Goal: Transaction & Acquisition: Purchase product/service

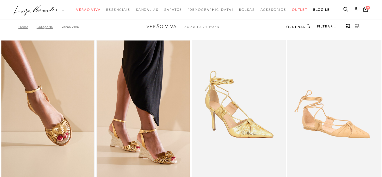
click at [355, 26] on icon "gridText6Desc" at bounding box center [357, 25] width 5 height 5
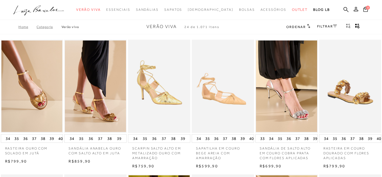
click at [357, 26] on icon "gridText6Desc" at bounding box center [358, 26] width 2 height 3
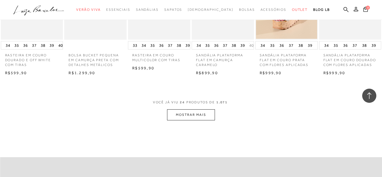
scroll to position [1046, 0]
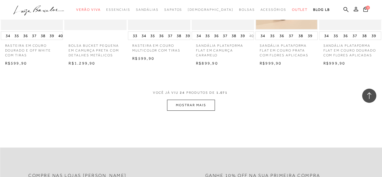
click at [201, 105] on button "MOSTRAR MAIS" at bounding box center [191, 105] width 48 height 11
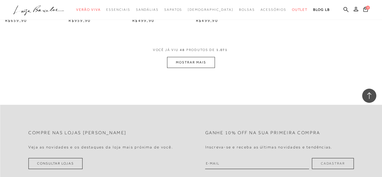
scroll to position [1669, 0]
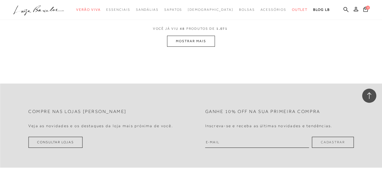
click at [187, 40] on button "MOSTRAR MAIS" at bounding box center [191, 41] width 48 height 11
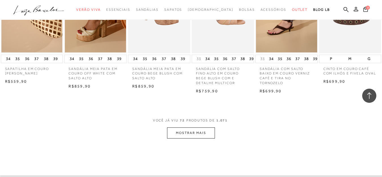
scroll to position [2150, 0]
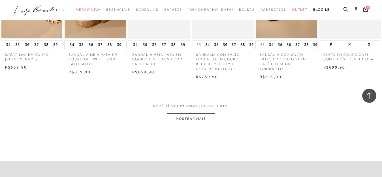
click at [196, 116] on button "MOSTRAR MAIS" at bounding box center [191, 118] width 48 height 11
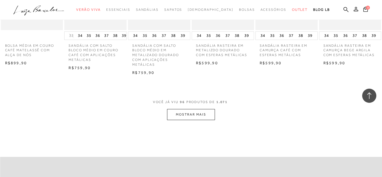
scroll to position [2715, 0]
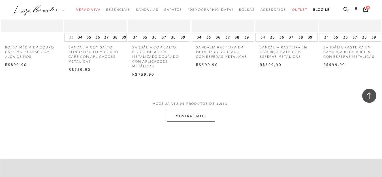
click at [198, 113] on button "MOSTRAR MAIS" at bounding box center [191, 116] width 48 height 11
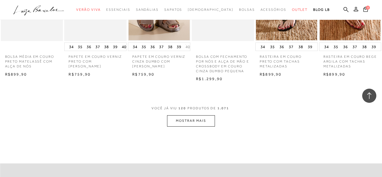
scroll to position [3281, 0]
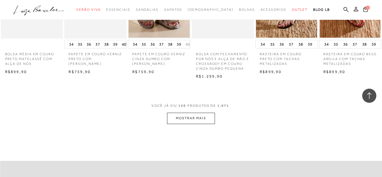
click at [207, 113] on button "MOSTRAR MAIS" at bounding box center [191, 118] width 48 height 11
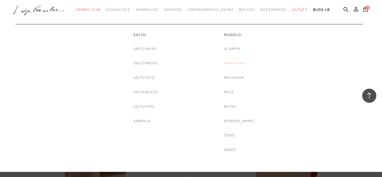
click at [232, 63] on link "Sapatilha" at bounding box center [234, 63] width 20 height 6
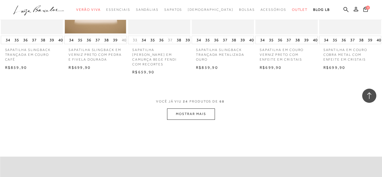
scroll to position [537, 0]
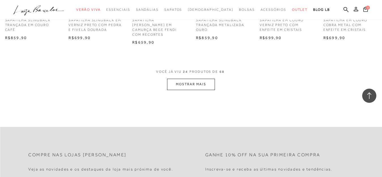
click at [197, 79] on button "MOSTRAR MAIS" at bounding box center [191, 84] width 48 height 11
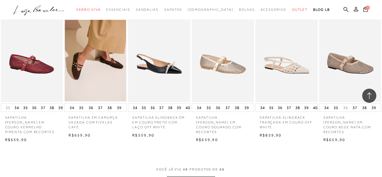
scroll to position [1018, 0]
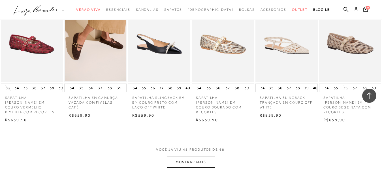
click at [194, 156] on button "MOSTRAR MAIS" at bounding box center [191, 161] width 48 height 11
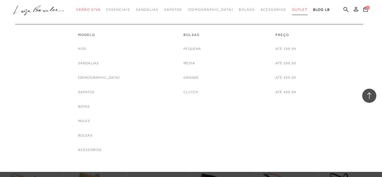
click at [292, 11] on span "Outlet" at bounding box center [300, 10] width 16 height 4
click at [94, 89] on link "Sapatos" at bounding box center [86, 92] width 16 height 6
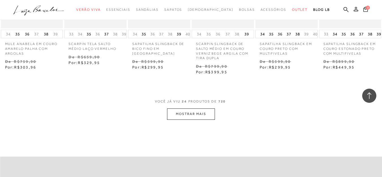
scroll to position [566, 0]
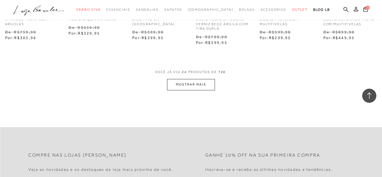
click at [189, 84] on button "MOSTRAR MAIS" at bounding box center [191, 84] width 48 height 11
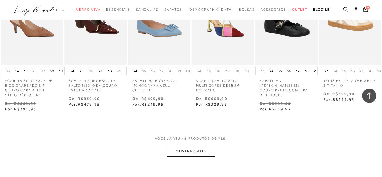
scroll to position [1075, 0]
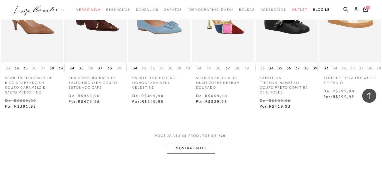
click at [209, 145] on button "MOSTRAR MAIS" at bounding box center [191, 148] width 48 height 11
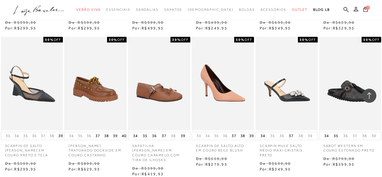
scroll to position [1640, 0]
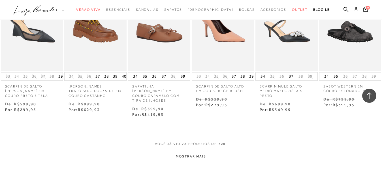
click at [194, 151] on button "MOSTRAR MAIS" at bounding box center [191, 156] width 48 height 11
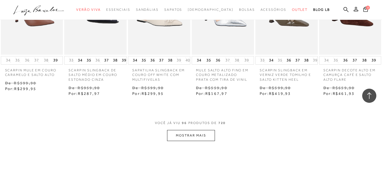
scroll to position [2263, 0]
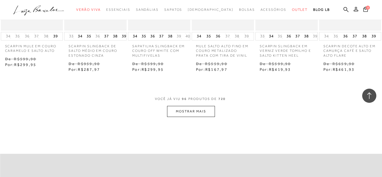
click at [208, 106] on button "MOSTRAR MAIS" at bounding box center [191, 111] width 48 height 11
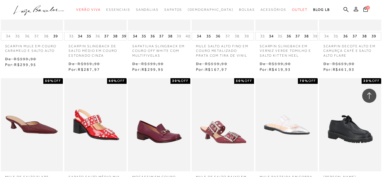
click at [197, 40] on button "34" at bounding box center [199, 36] width 8 height 8
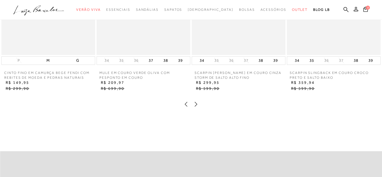
scroll to position [608, 0]
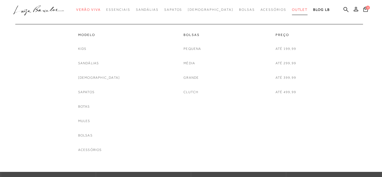
click at [292, 10] on span "Outlet" at bounding box center [300, 10] width 16 height 4
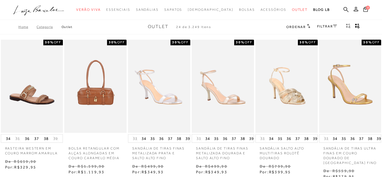
click at [321, 25] on link "FILTRAR" at bounding box center [327, 26] width 20 height 4
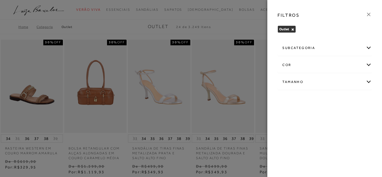
click at [367, 82] on div "Tamanho" at bounding box center [324, 81] width 94 height 15
click at [316, 143] on label "38" at bounding box center [309, 145] width 13 height 12
click at [308, 143] on input "38" at bounding box center [305, 146] width 6 height 6
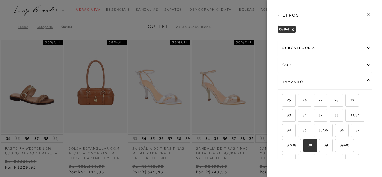
checkbox input "true"
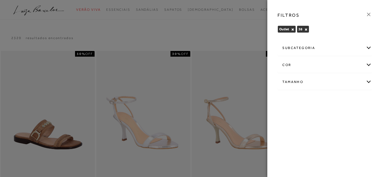
click at [247, 21] on div at bounding box center [191, 88] width 382 height 177
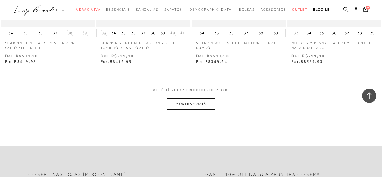
scroll to position [537, 0]
click at [207, 97] on button "MOSTRAR MAIS" at bounding box center [191, 102] width 48 height 11
